Goal: Task Accomplishment & Management: Complete application form

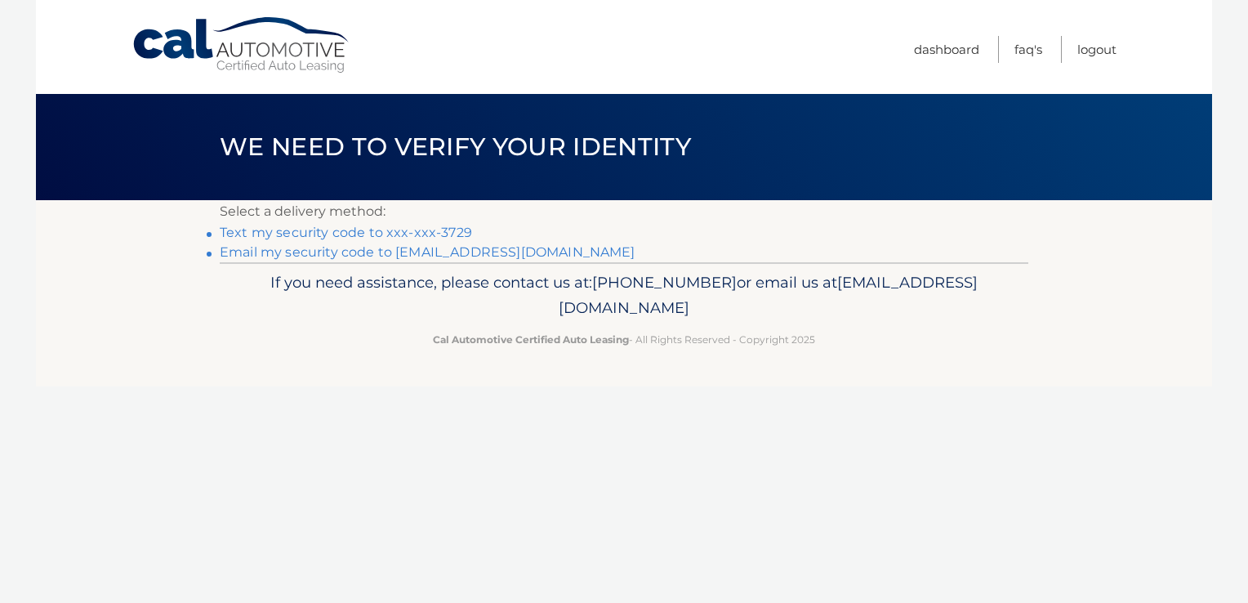
click at [385, 229] on link "Text my security code to xxx-xxx-3729" at bounding box center [346, 233] width 252 height 16
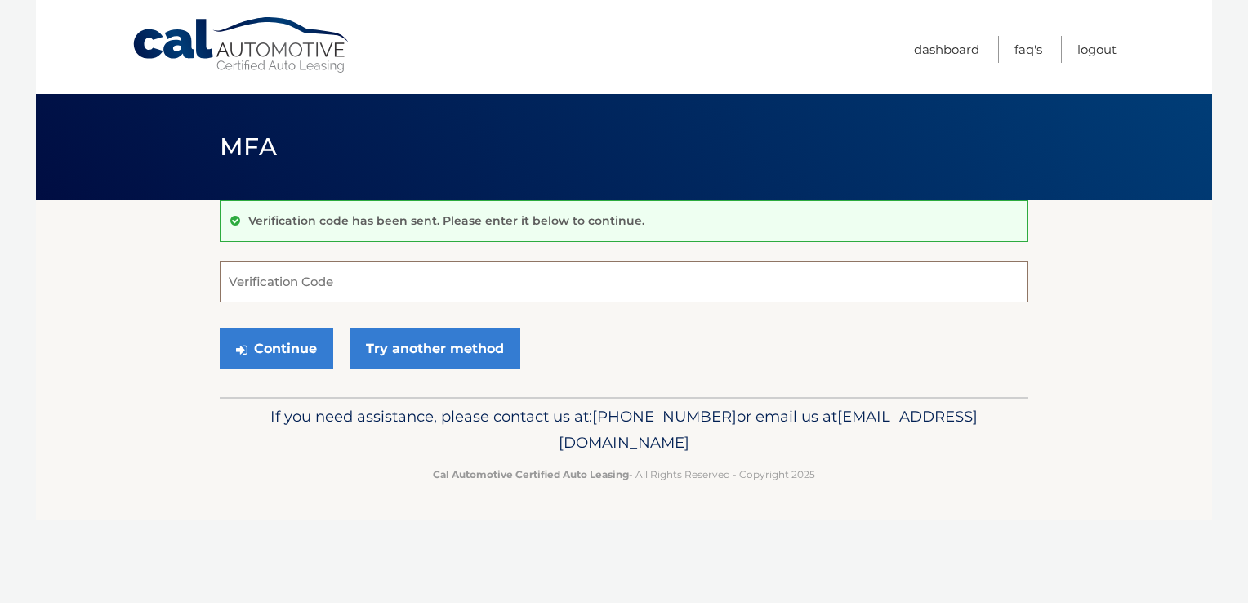
click at [334, 287] on input "Verification Code" at bounding box center [624, 281] width 808 height 41
click at [340, 280] on input "Verification Code" at bounding box center [624, 281] width 808 height 41
click at [270, 272] on input "Verification Code" at bounding box center [624, 281] width 808 height 41
click at [279, 483] on div "If you need assistance, please contact us at: [PHONE_NUMBER] or email us at [EM…" at bounding box center [624, 442] width 808 height 91
click at [826, 557] on div "Cal Automotive Menu Dashboard FAQ's Logout MFA" at bounding box center [624, 301] width 1176 height 603
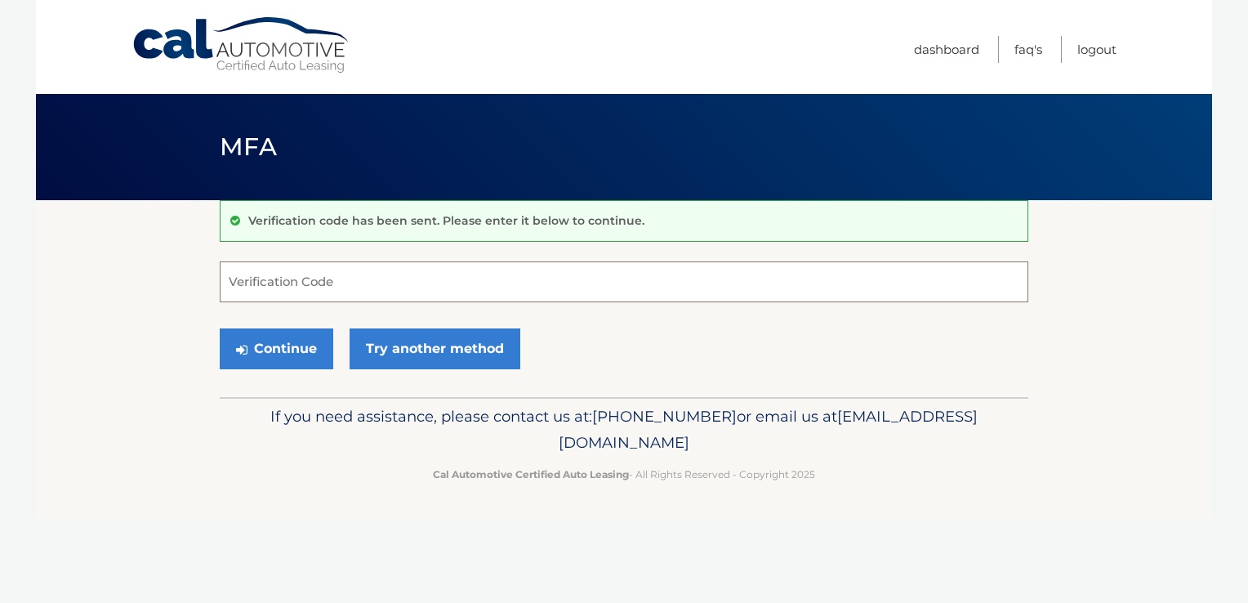
click at [348, 288] on input "Verification Code" at bounding box center [624, 281] width 808 height 41
click at [243, 285] on input "Verification Code" at bounding box center [624, 281] width 808 height 41
click at [305, 285] on input "Verification Code" at bounding box center [624, 281] width 808 height 41
click at [1166, 439] on footer "If you need assistance, please contact us at: [PHONE_NUMBER] or email us at [EM…" at bounding box center [624, 459] width 1176 height 124
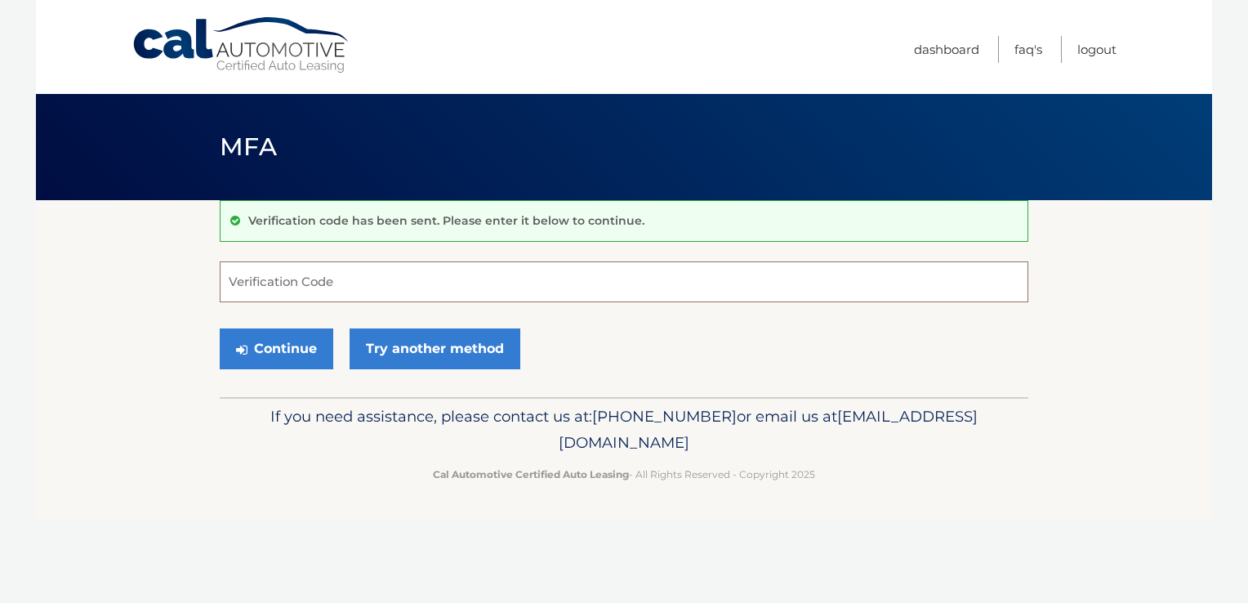
click at [269, 271] on input "Verification Code" at bounding box center [624, 281] width 808 height 41
click at [256, 283] on input "Verification Code" at bounding box center [624, 281] width 808 height 41
click at [334, 282] on input "Verification Code" at bounding box center [624, 281] width 808 height 41
click at [284, 277] on input "Verification Code" at bounding box center [624, 281] width 808 height 41
drag, startPoint x: 1034, startPoint y: 356, endPoint x: 1053, endPoint y: 338, distance: 26.6
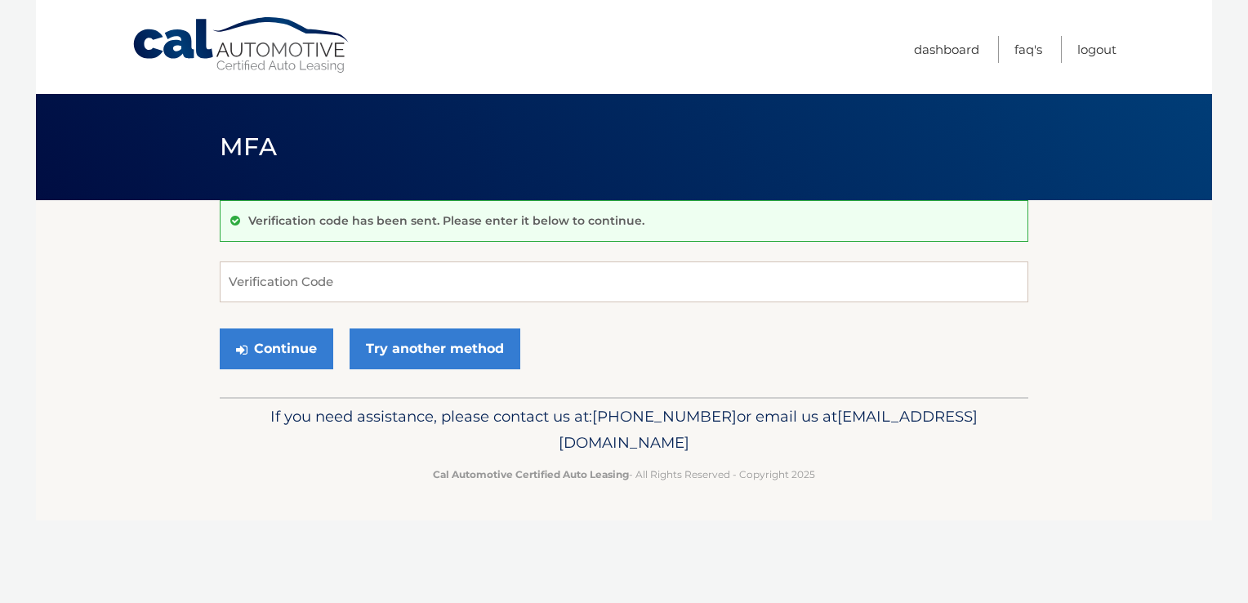
click at [1034, 355] on section "Verification code has been sent. Please enter it below to continue. Verificatio…" at bounding box center [624, 298] width 1176 height 197
click at [1053, 336] on section "Verification code has been sent. Please enter it below to continue. Verificatio…" at bounding box center [624, 298] width 1176 height 197
click at [339, 296] on input "Verification Code" at bounding box center [624, 281] width 808 height 41
drag, startPoint x: 1090, startPoint y: 318, endPoint x: 1000, endPoint y: 318, distance: 89.8
click at [1079, 318] on section "Verification code has been sent. Please enter it below to continue. Verificatio…" at bounding box center [624, 298] width 1176 height 197
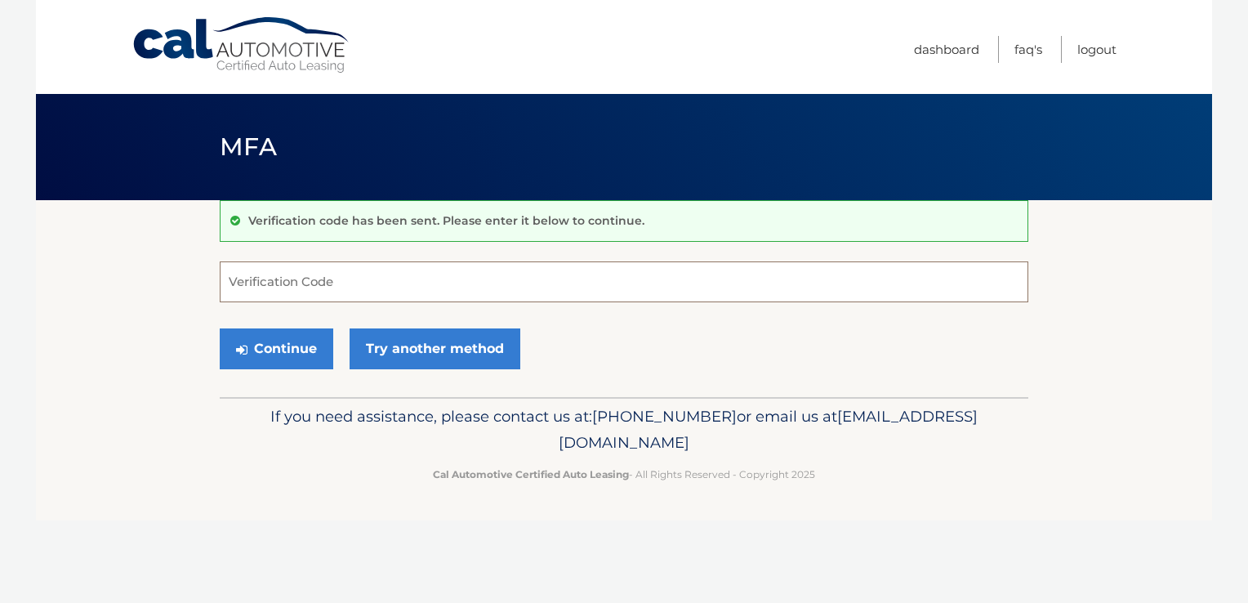
click at [349, 285] on input "Verification Code" at bounding box center [624, 281] width 808 height 41
click at [350, 282] on input "Verification Code" at bounding box center [624, 281] width 808 height 41
click at [350, 283] on input "Verification Code" at bounding box center [624, 281] width 808 height 41
click at [1127, 345] on section "Verification code has been sent. Please enter it below to continue. Verificatio…" at bounding box center [624, 298] width 1176 height 197
click at [167, 289] on section "Verification code has been sent. Please enter it below to continue. Verificatio…" at bounding box center [624, 298] width 1176 height 197
